Goal: Information Seeking & Learning: Learn about a topic

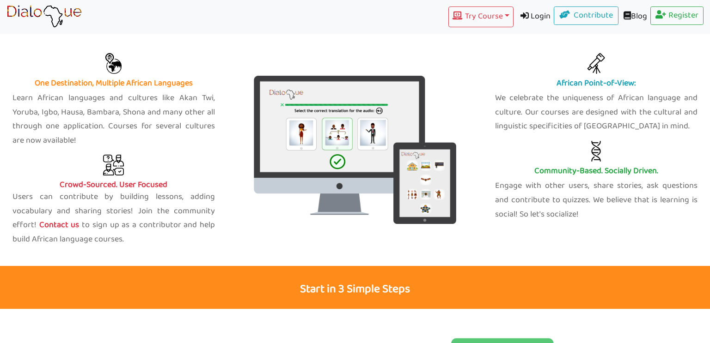
scroll to position [360, 0]
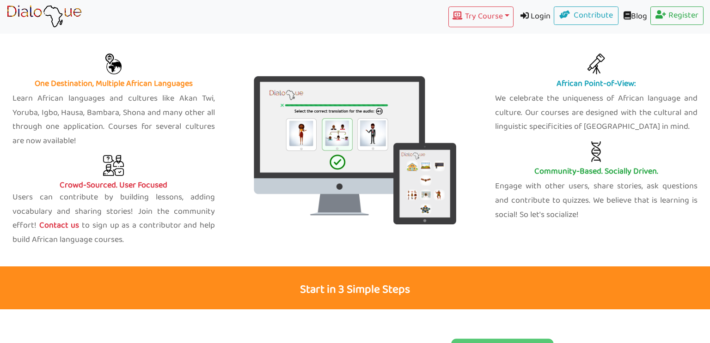
click at [62, 117] on p "Learn African languages and cultures like Akan Twi, Yoruba, Igbo, Hausa, Bambar…" at bounding box center [113, 120] width 202 height 56
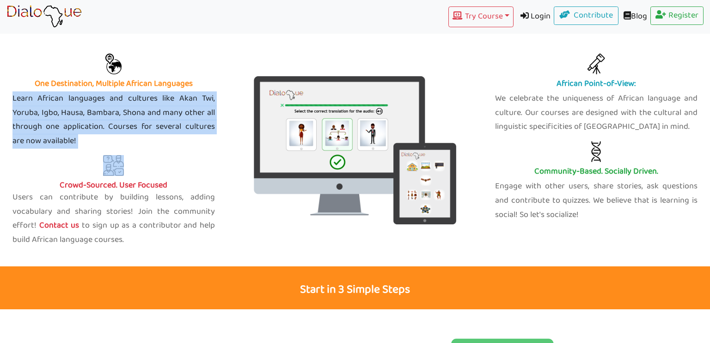
click at [62, 117] on p "Learn African languages and cultures like Akan Twi, Yoruba, Igbo, Hausa, Bambar…" at bounding box center [113, 120] width 202 height 56
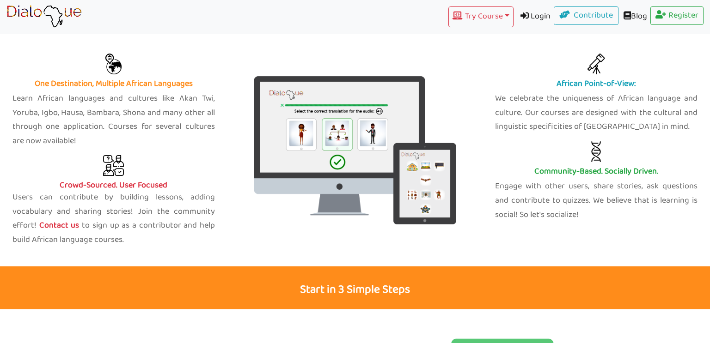
click at [62, 117] on p "Learn African languages and cultures like Akan Twi, Yoruba, Igbo, Hausa, Bambar…" at bounding box center [113, 120] width 202 height 56
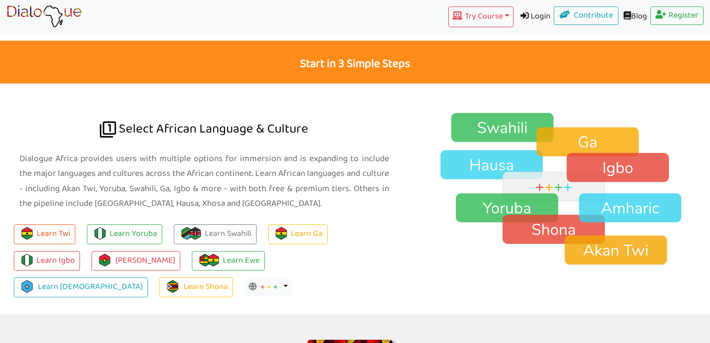
scroll to position [587, 0]
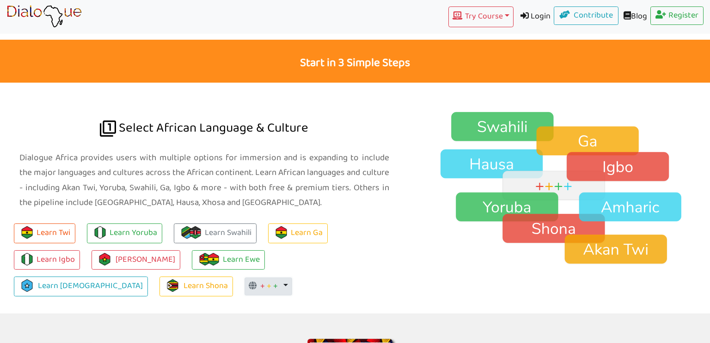
click at [292, 278] on button "+ + + Toggle Dropdown" at bounding box center [269, 287] width 48 height 18
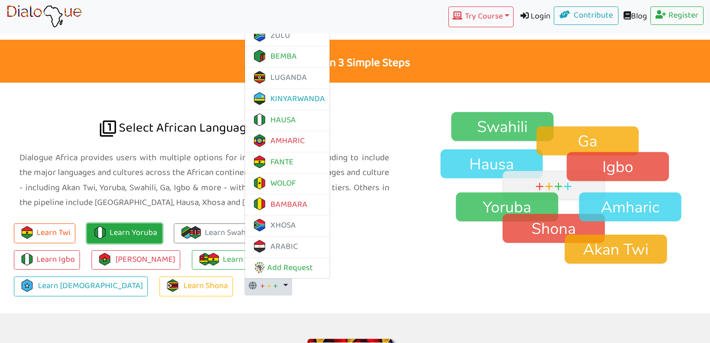
click at [144, 227] on link "Learn Yoruba" at bounding box center [124, 234] width 75 height 20
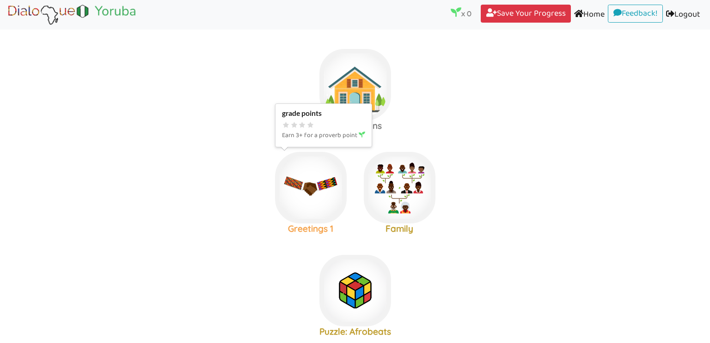
click at [297, 213] on img at bounding box center [311, 188] width 72 height 72
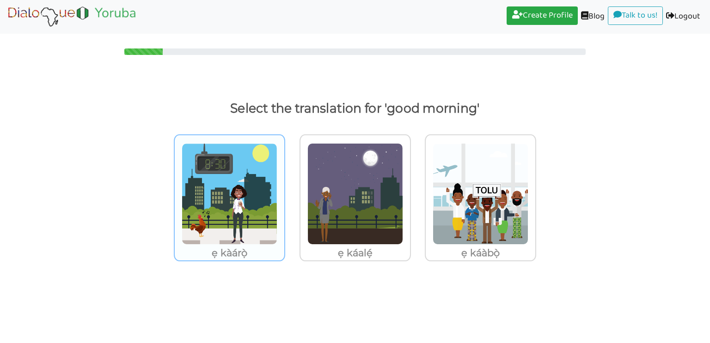
click at [230, 205] on img at bounding box center [230, 194] width 96 height 102
click at [284, 192] on input "ẹ kàárọ̀" at bounding box center [287, 188] width 7 height 7
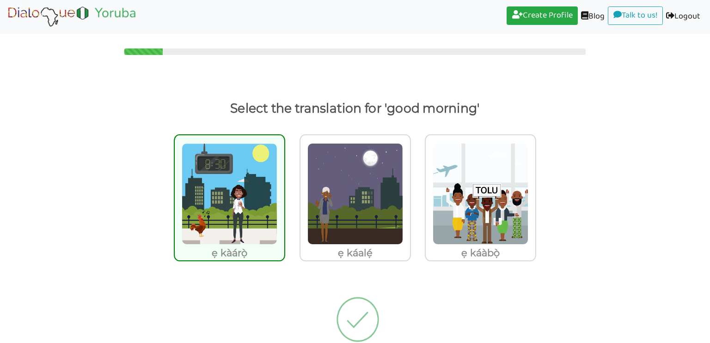
click at [232, 204] on img at bounding box center [230, 194] width 96 height 102
click at [284, 192] on input "ẹ kàárọ̀" at bounding box center [287, 188] width 7 height 7
radio input "true"
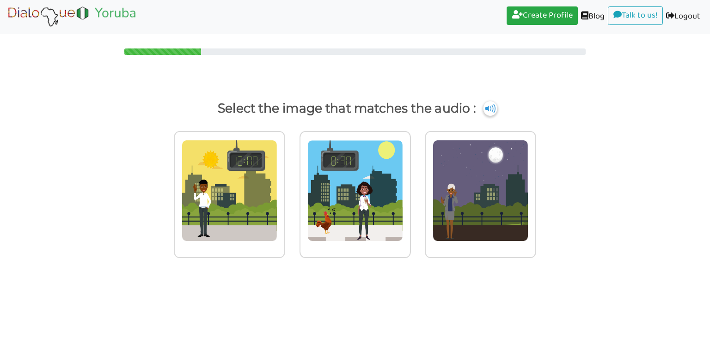
click at [490, 108] on img at bounding box center [490, 108] width 14 height 15
click at [485, 108] on img at bounding box center [490, 108] width 14 height 15
click at [484, 109] on img at bounding box center [490, 108] width 14 height 15
click at [494, 111] on img at bounding box center [490, 108] width 14 height 15
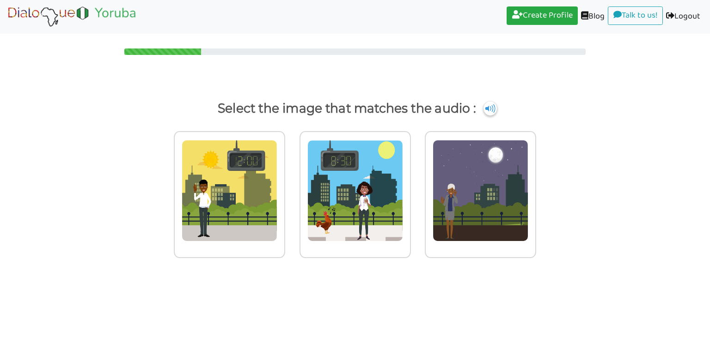
click at [501, 115] on p "Select the image that matches the audio :" at bounding box center [355, 109] width 674 height 22
click at [492, 111] on img at bounding box center [490, 108] width 14 height 15
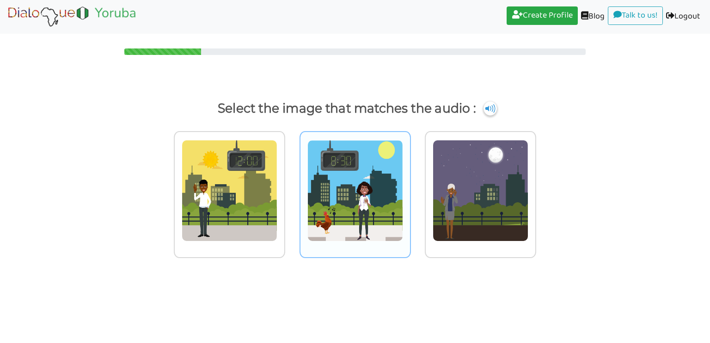
click at [367, 216] on img at bounding box center [355, 191] width 96 height 102
click at [410, 189] on input "radio" at bounding box center [413, 185] width 7 height 7
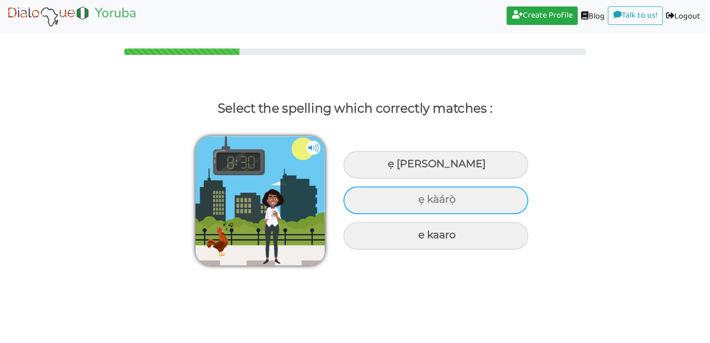
click at [427, 193] on div "ẹ kàárọ̀" at bounding box center [435, 201] width 185 height 28
click at [422, 197] on input "ẹ kàárọ̀" at bounding box center [419, 200] width 6 height 6
radio input "true"
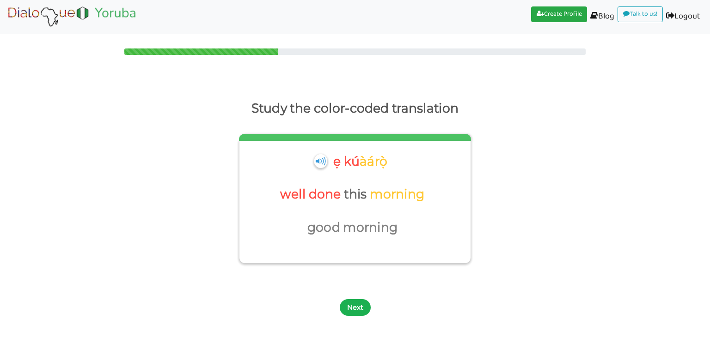
click at [350, 306] on button "Next" at bounding box center [355, 308] width 31 height 17
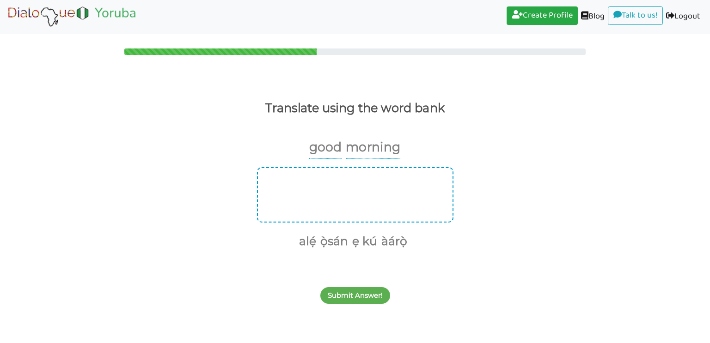
drag, startPoint x: 357, startPoint y: 245, endPoint x: 304, endPoint y: 202, distance: 68.4
click at [304, 202] on div "alẹ́ ọ̀sán ẹ kú àárọ̀" at bounding box center [355, 209] width 710 height 84
click at [357, 244] on button "ẹ kú" at bounding box center [363, 242] width 28 height 18
click at [386, 245] on button "àárọ̀" at bounding box center [378, 242] width 29 height 18
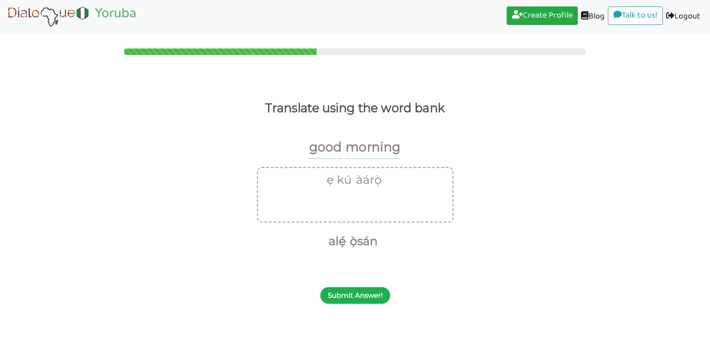
click at [371, 291] on button "Submit Answer!" at bounding box center [355, 296] width 70 height 17
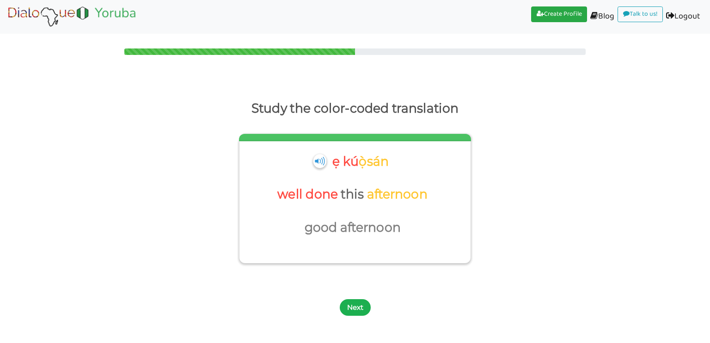
drag, startPoint x: 358, startPoint y: 313, endPoint x: 356, endPoint y: 308, distance: 5.0
click at [356, 308] on button "Next" at bounding box center [355, 308] width 31 height 17
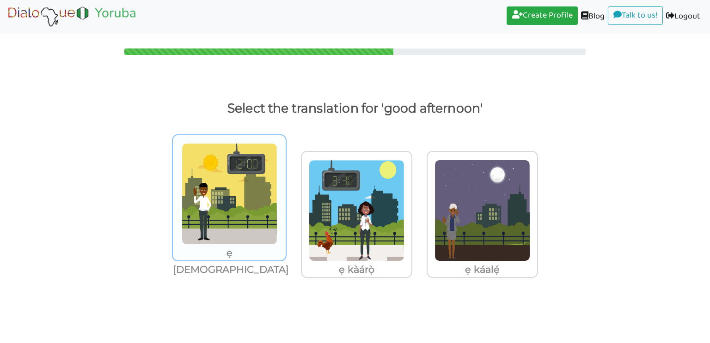
click at [255, 234] on img at bounding box center [230, 194] width 96 height 102
click at [284, 192] on input "ẹ [DEMOGRAPHIC_DATA]" at bounding box center [287, 188] width 7 height 7
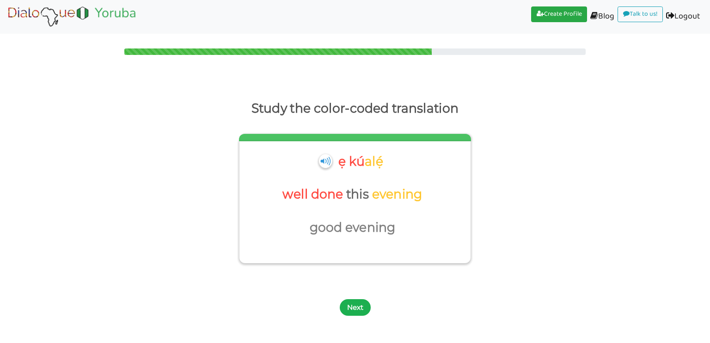
click at [354, 309] on button "Next" at bounding box center [355, 308] width 31 height 17
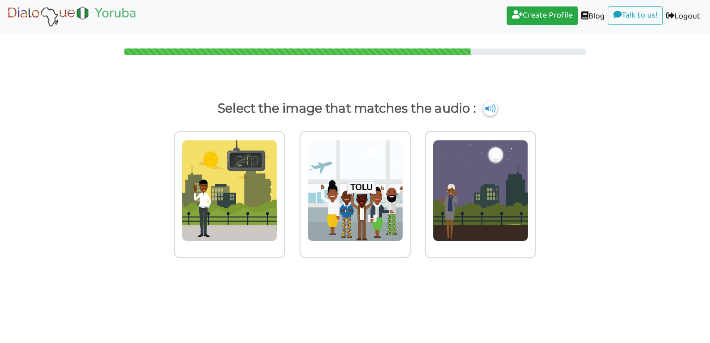
click at [490, 107] on img at bounding box center [490, 108] width 14 height 15
click at [365, 177] on img at bounding box center [355, 191] width 96 height 102
click at [410, 182] on input "radio" at bounding box center [413, 185] width 7 height 7
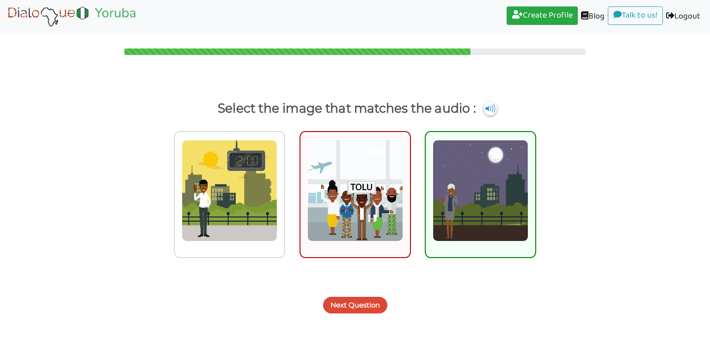
click at [353, 311] on button "Next Question" at bounding box center [355, 305] width 64 height 17
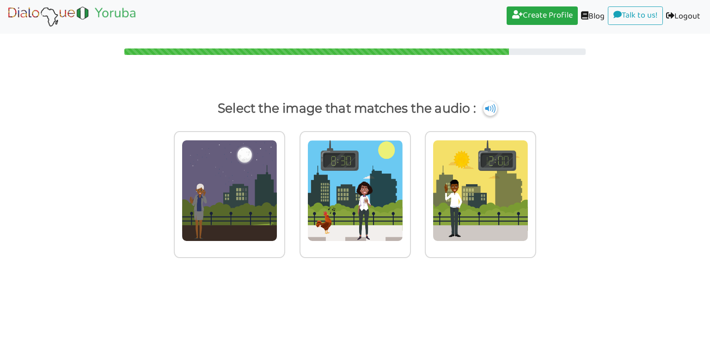
click at [487, 108] on img at bounding box center [490, 108] width 14 height 15
click at [486, 103] on p "Select the image that matches the audio :" at bounding box center [355, 109] width 674 height 22
click at [489, 110] on img at bounding box center [490, 108] width 14 height 15
